Goal: Transaction & Acquisition: Download file/media

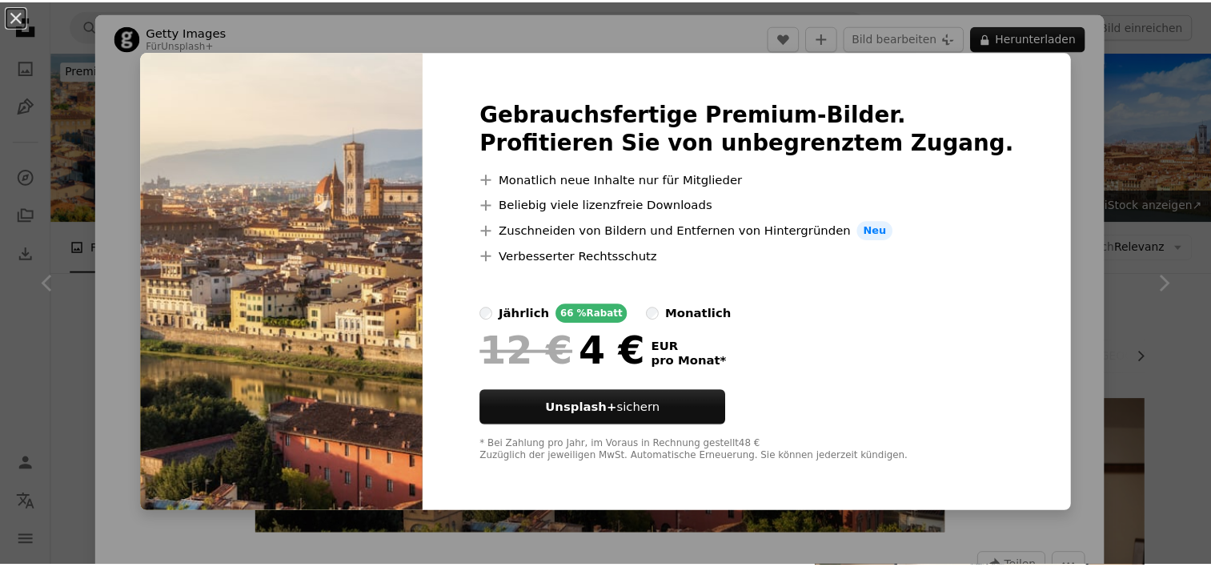
scroll to position [2882, 0]
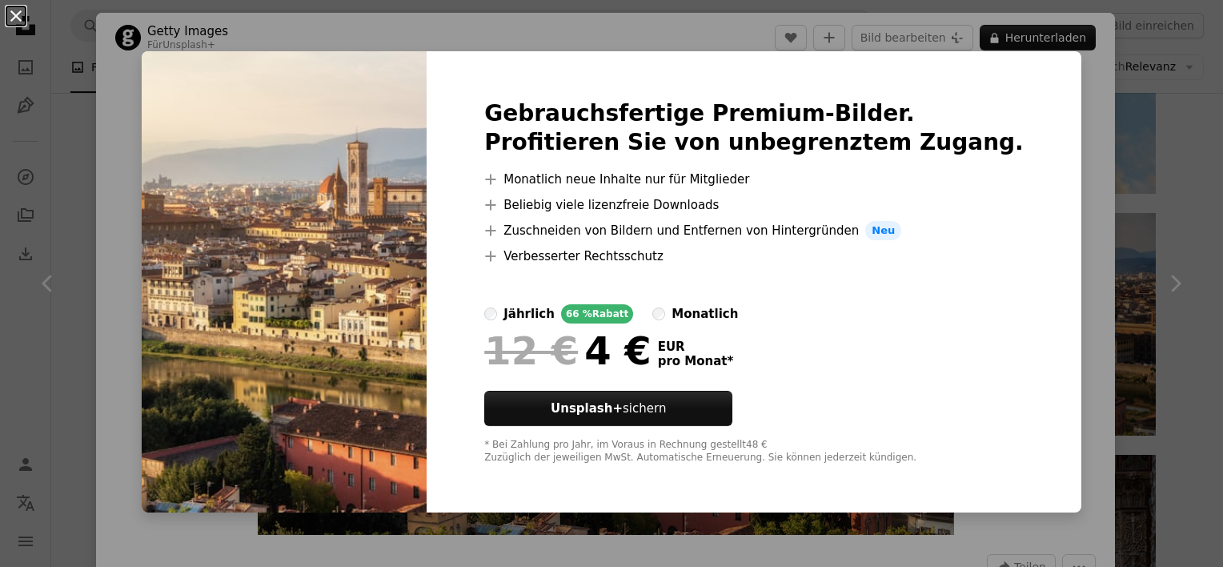
click at [18, 8] on button "An X shape" at bounding box center [15, 15] width 19 height 19
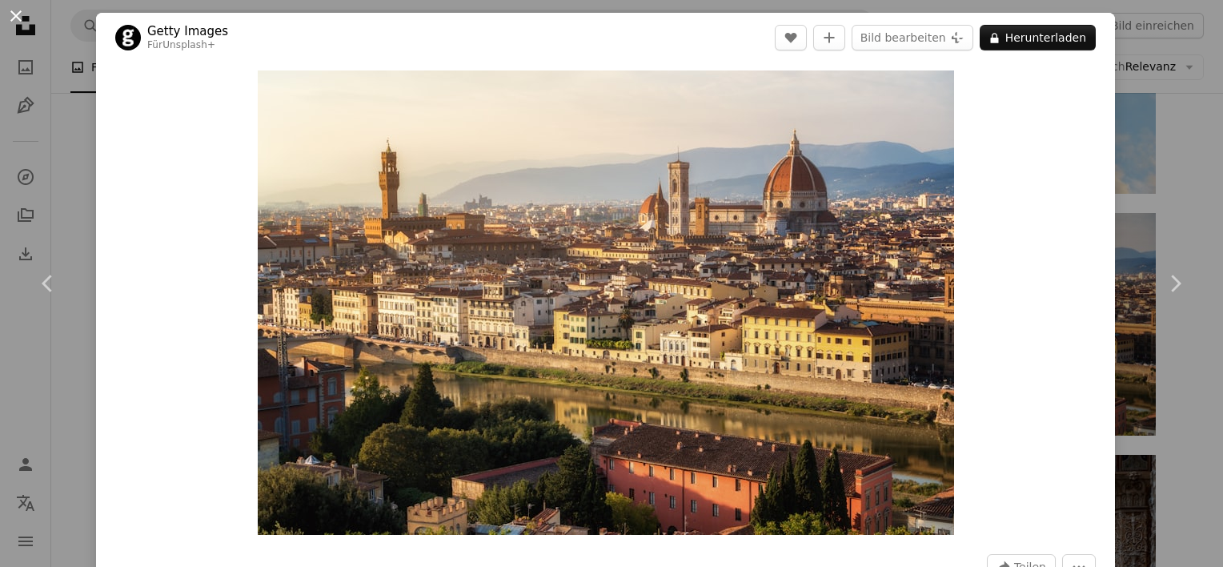
click at [16, 10] on button "An X shape" at bounding box center [15, 15] width 19 height 19
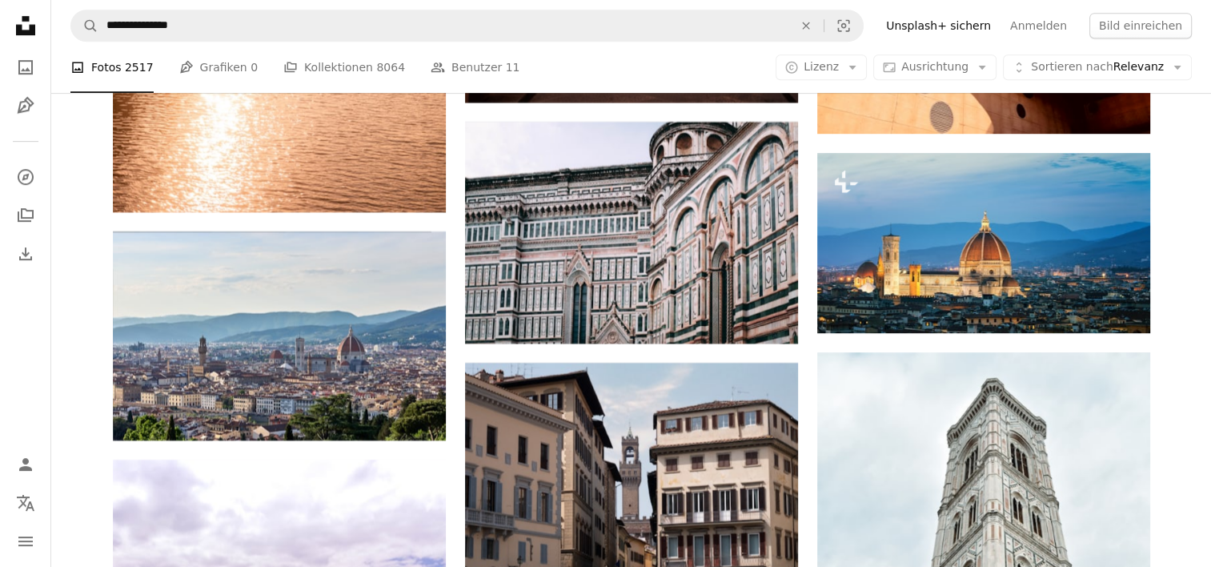
scroll to position [6804, 0]
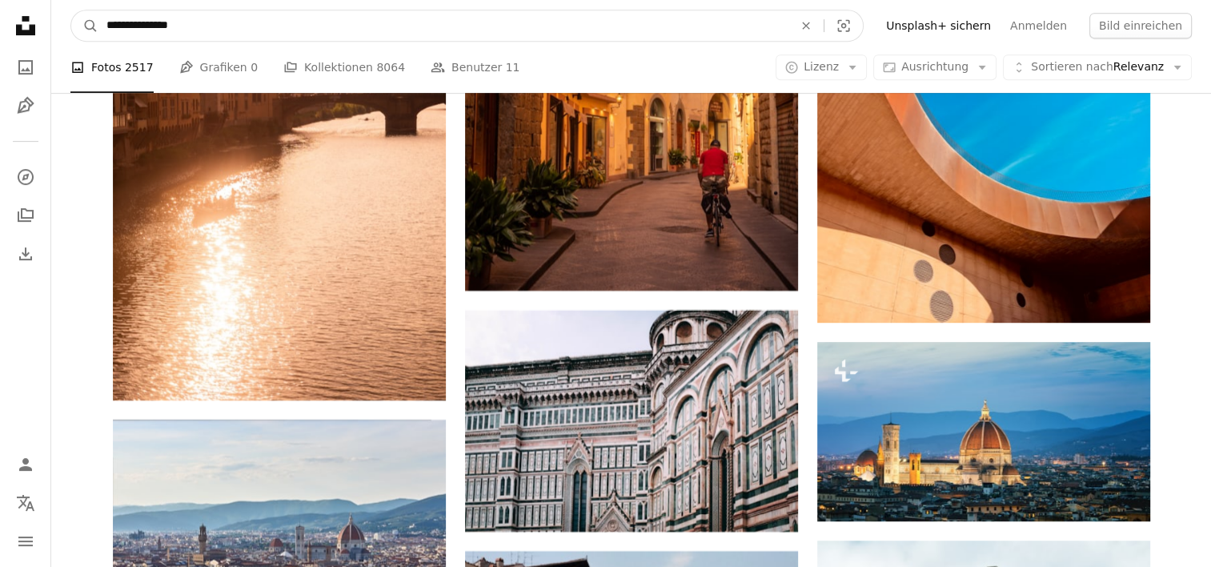
drag, startPoint x: 349, startPoint y: 34, endPoint x: 150, endPoint y: 47, distance: 199.7
click at [150, 47] on nav "**********" at bounding box center [631, 25] width 1160 height 51
type input "**********"
click button "A magnifying glass" at bounding box center [84, 25] width 27 height 30
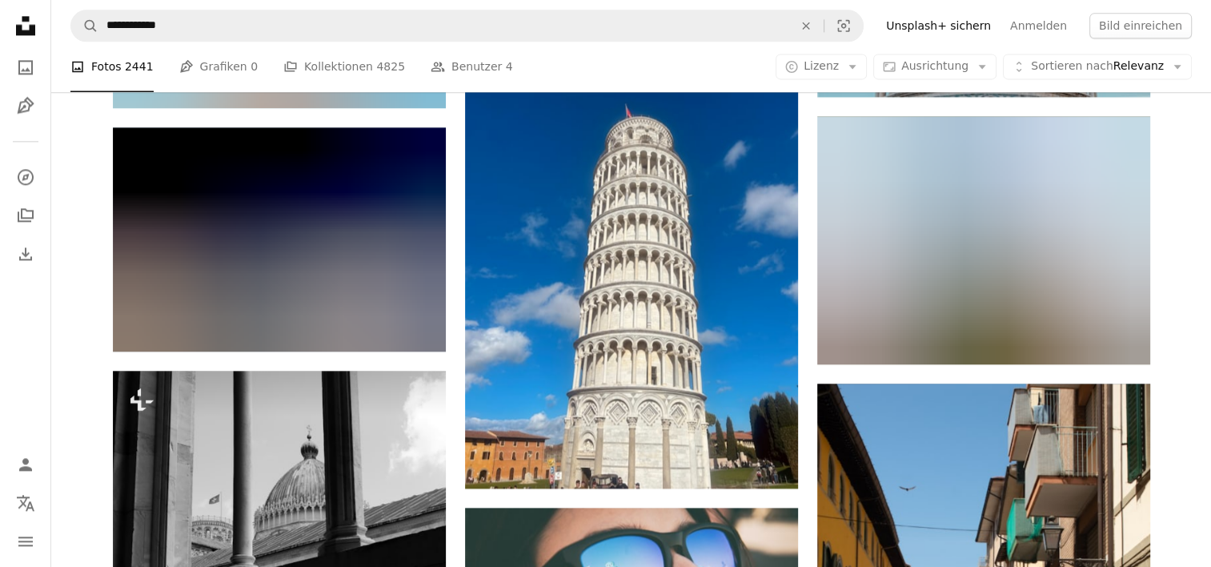
scroll to position [2161, 0]
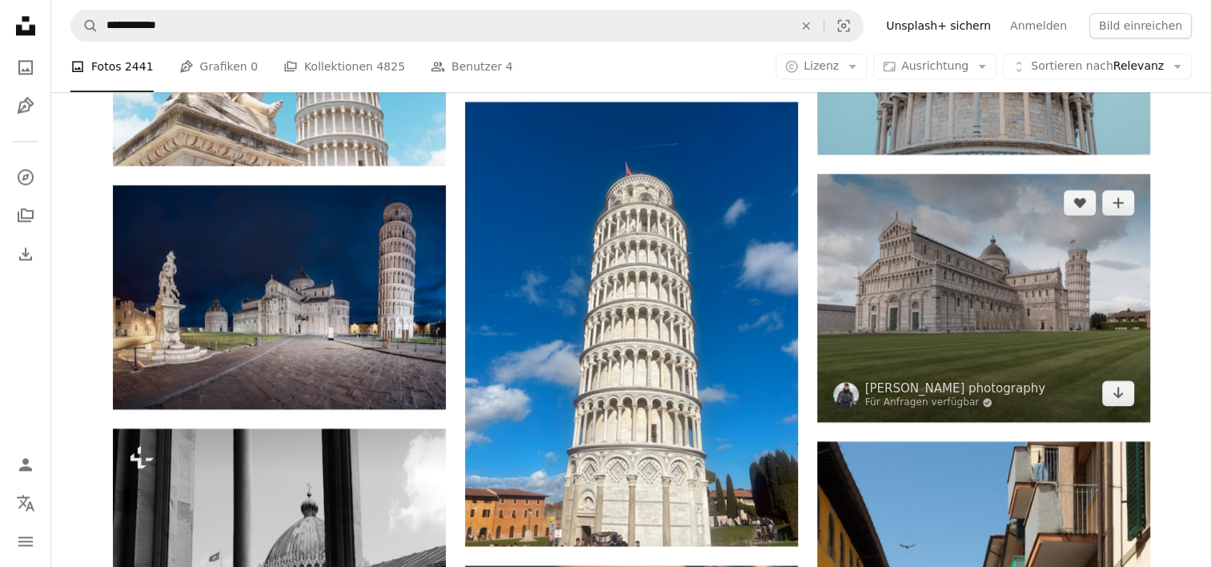
click at [865, 280] on img at bounding box center [983, 298] width 333 height 248
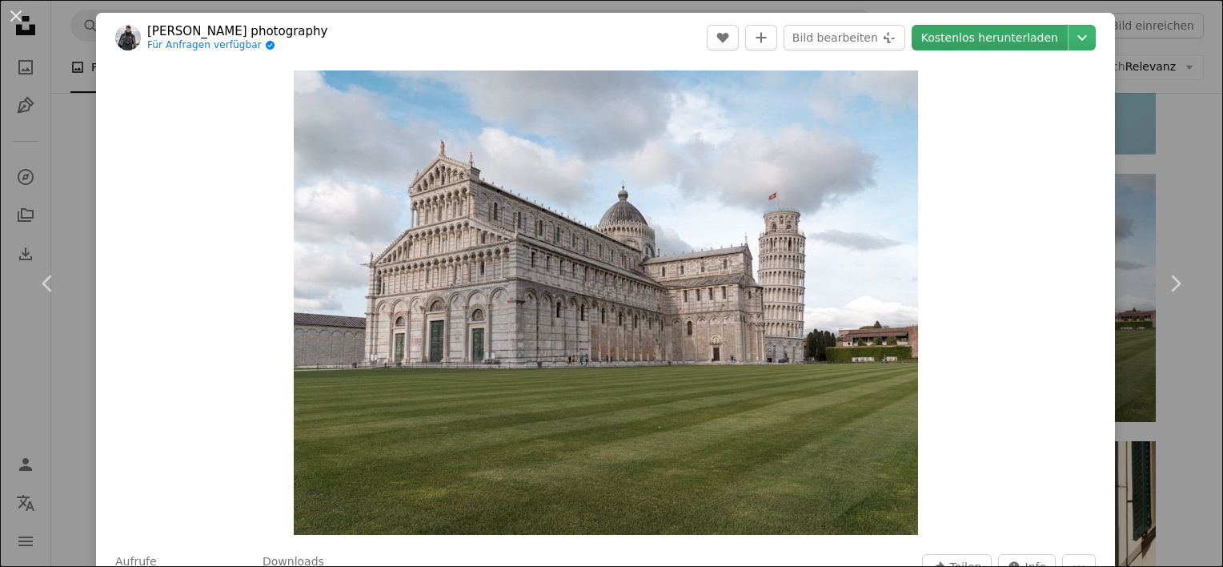
click at [1000, 32] on link "Kostenlos herunterladen" at bounding box center [990, 38] width 156 height 26
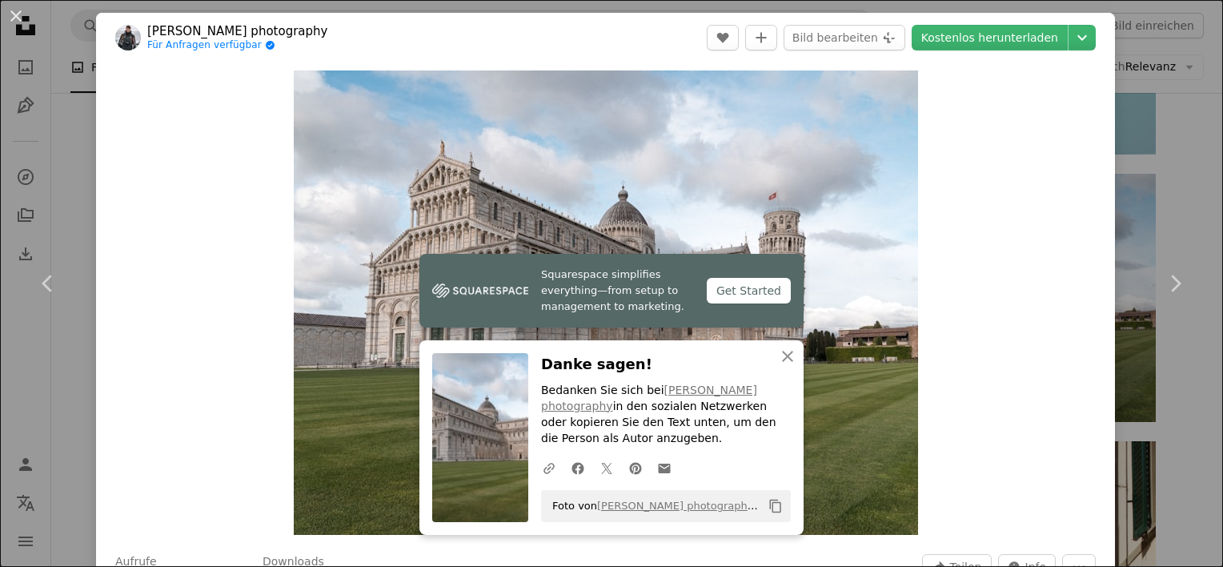
click at [977, 99] on div "Zoom in" at bounding box center [605, 302] width 1019 height 480
click at [778, 353] on icon "An X shape" at bounding box center [787, 356] width 19 height 19
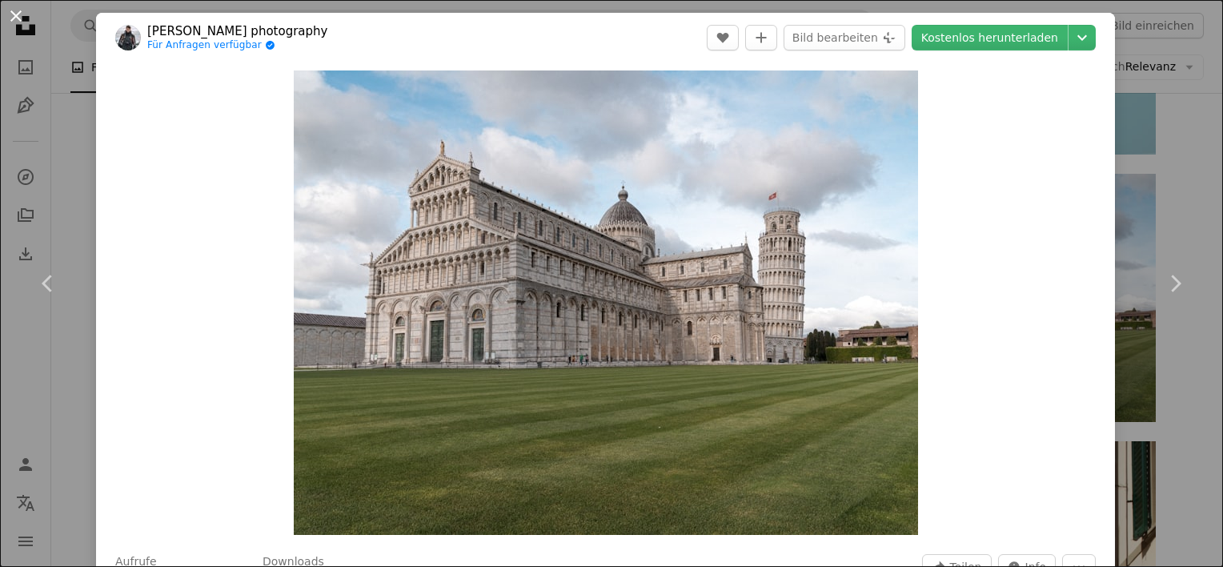
click at [8, 24] on button "An X shape" at bounding box center [15, 15] width 19 height 19
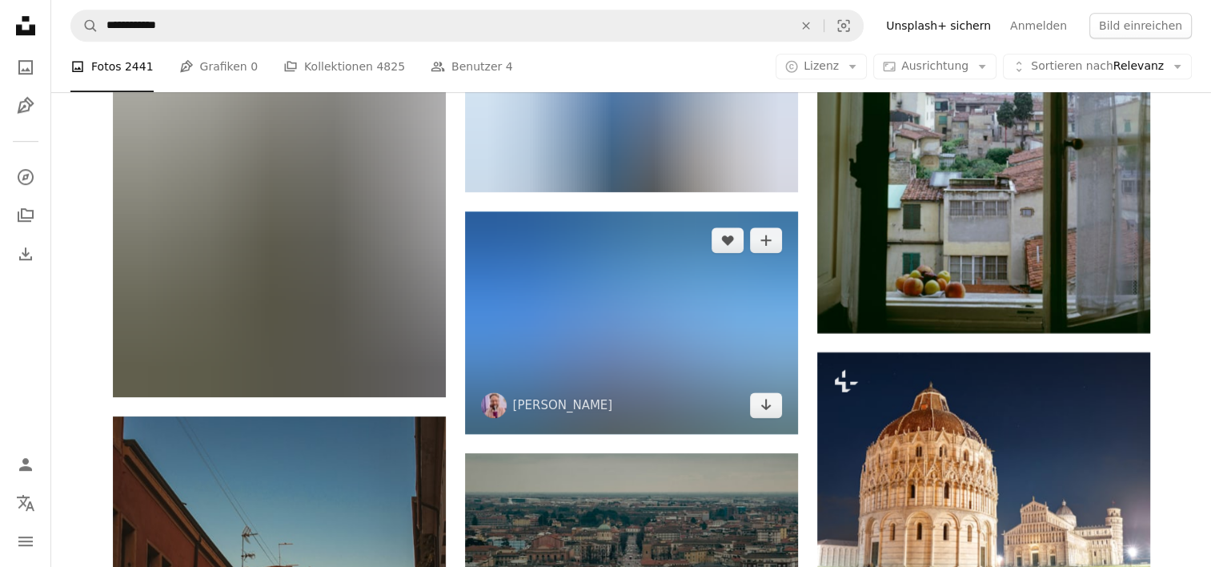
scroll to position [13368, 0]
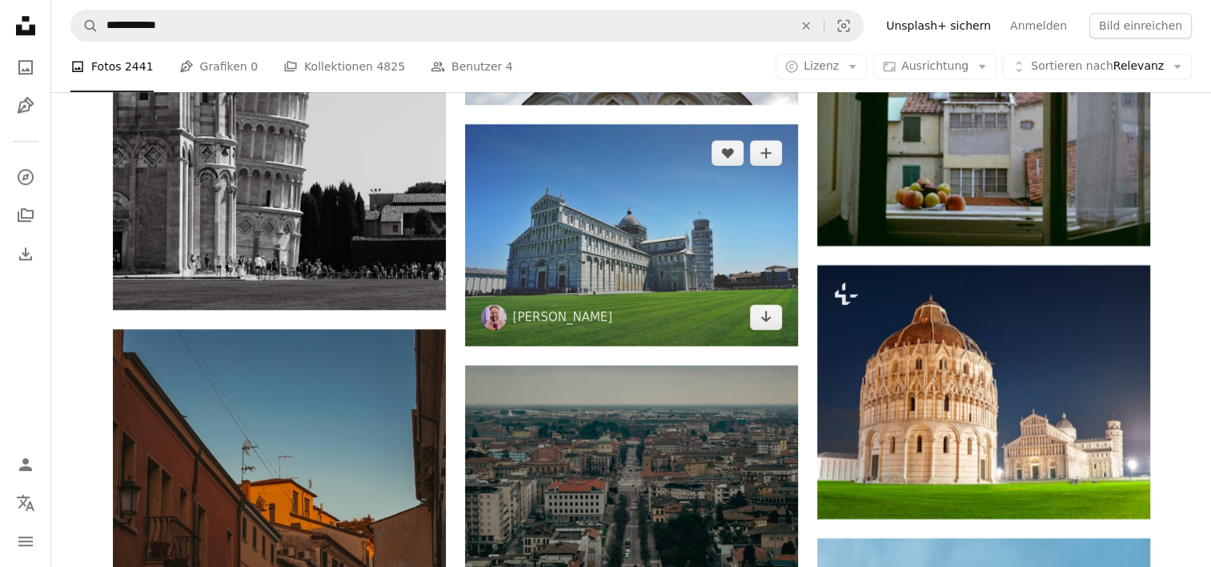
click at [708, 253] on img at bounding box center [631, 235] width 333 height 222
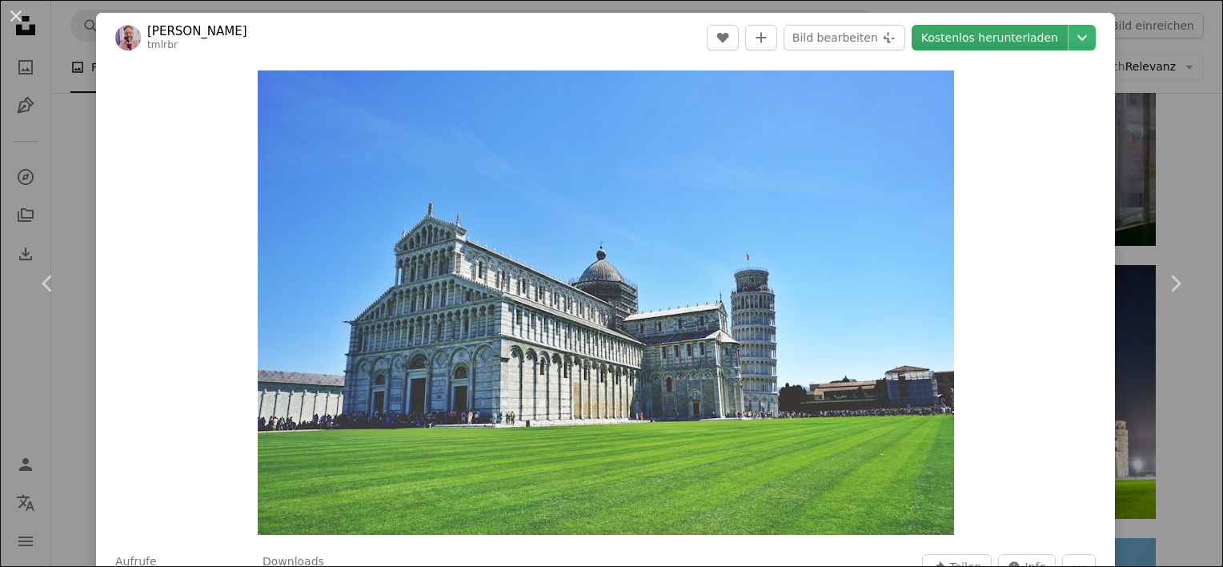
click at [919, 40] on link "Kostenlos herunterladen" at bounding box center [990, 38] width 156 height 26
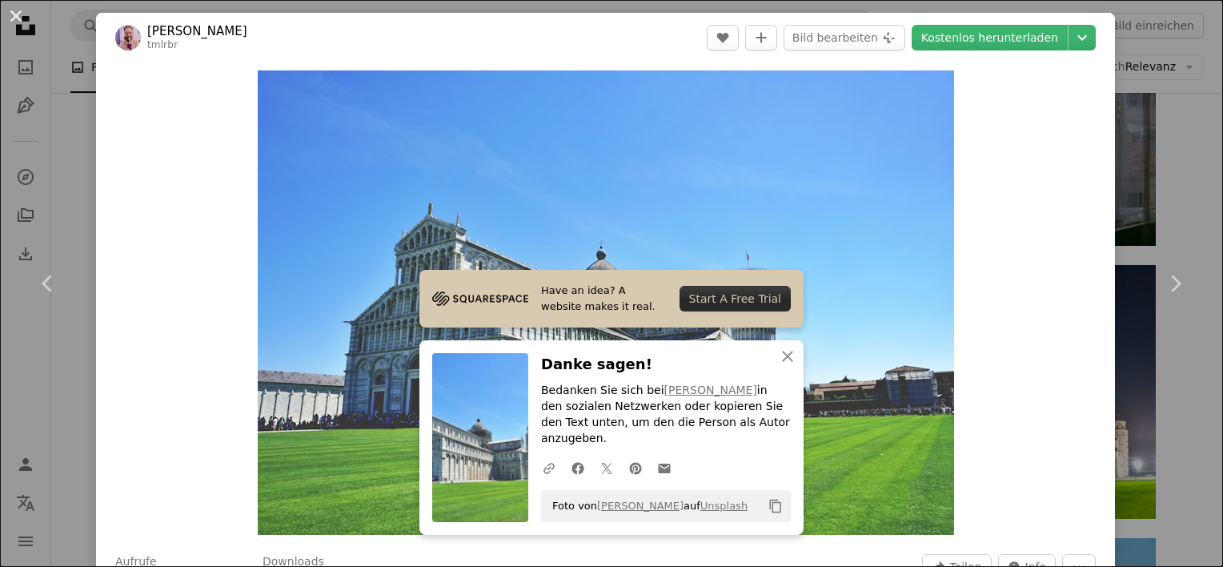
click at [19, 26] on button "An X shape" at bounding box center [15, 15] width 19 height 19
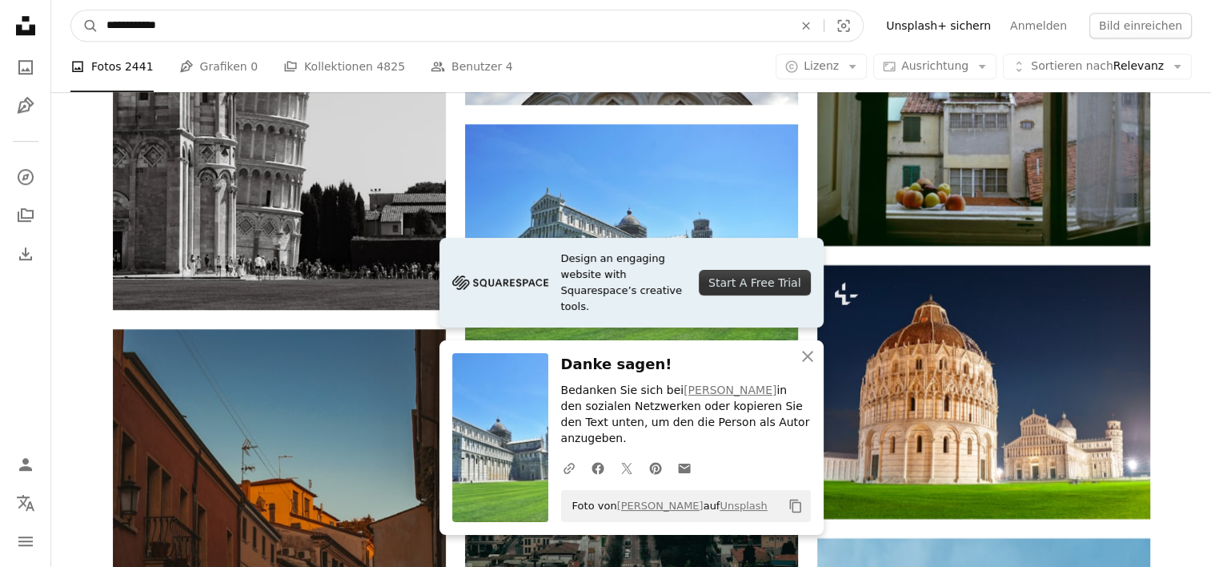
drag, startPoint x: 333, startPoint y: 39, endPoint x: 98, endPoint y: 65, distance: 236.7
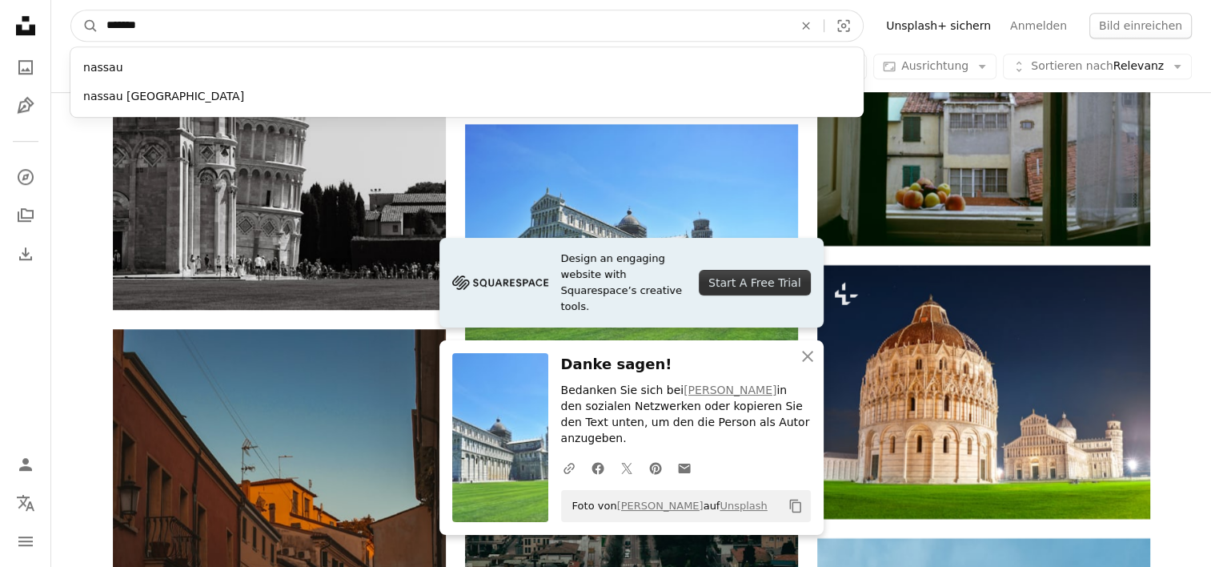
type input "********"
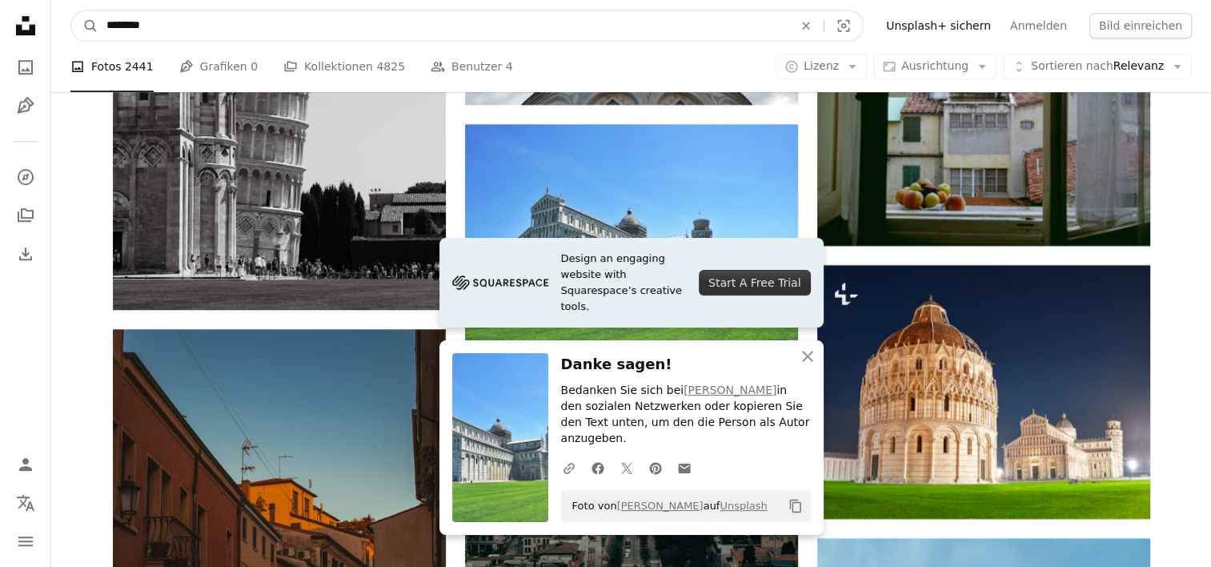
click button "A magnifying glass" at bounding box center [84, 25] width 27 height 30
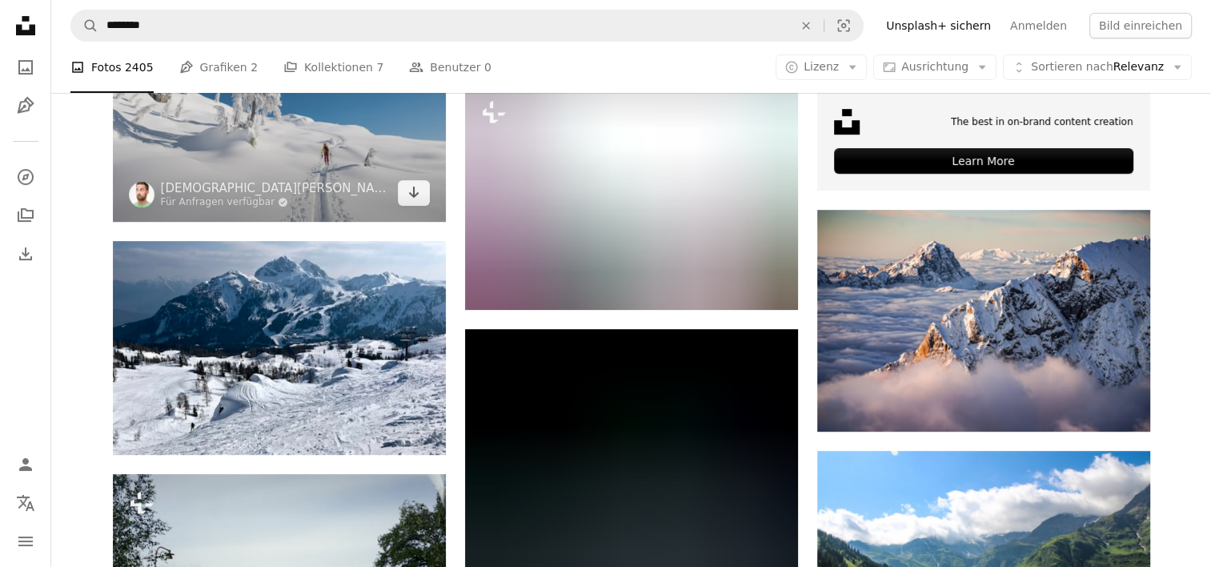
scroll to position [961, 0]
